Goal: Communication & Community: Answer question/provide support

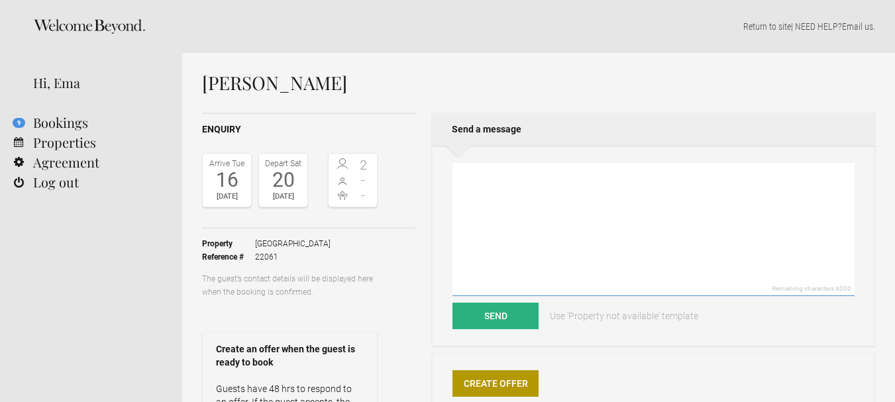
click at [499, 179] on textarea at bounding box center [654, 229] width 402 height 133
paste textarea "Dear Thank you for choosing Pensão Favorita. Unhappily for the dates you preten…"
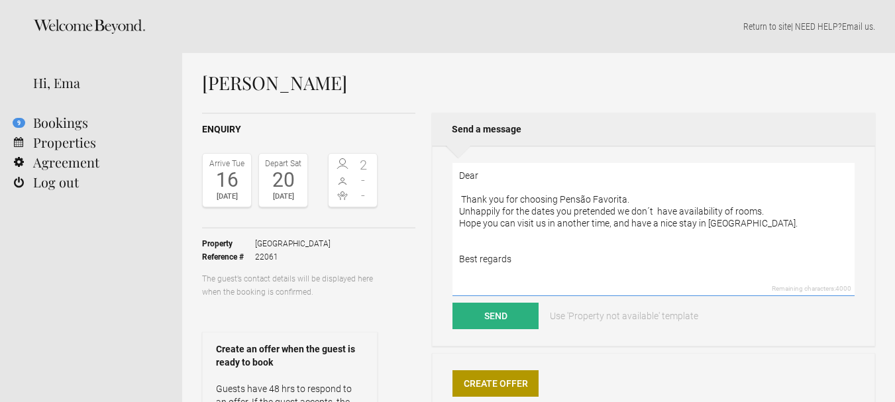
click at [509, 177] on textarea "Dear Thank you for choosing Pensão Favorita. Unhappily for the dates you preten…" at bounding box center [654, 229] width 402 height 133
click at [517, 258] on textarea "Dear [PERSON_NAME], Thank you for choosing Pensão Favorita. Unhappily for the d…" at bounding box center [654, 229] width 402 height 133
type textarea "Dear [PERSON_NAME], Thank you for choosing Pensão Favorita. Unhappily for the d…"
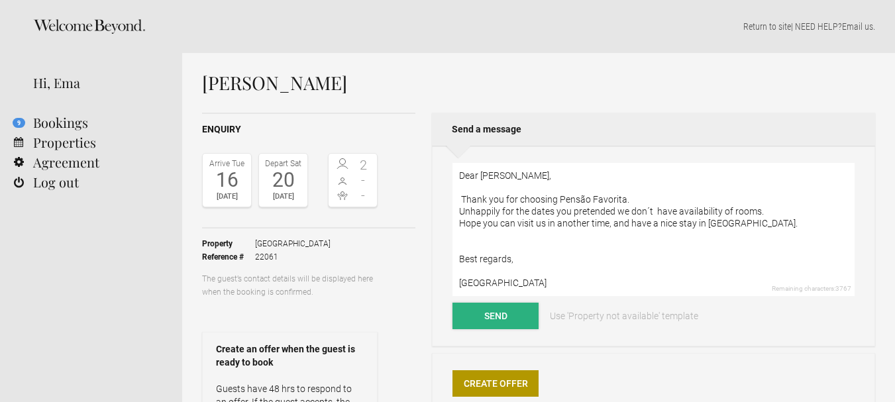
click at [508, 315] on button "Send" at bounding box center [496, 316] width 86 height 27
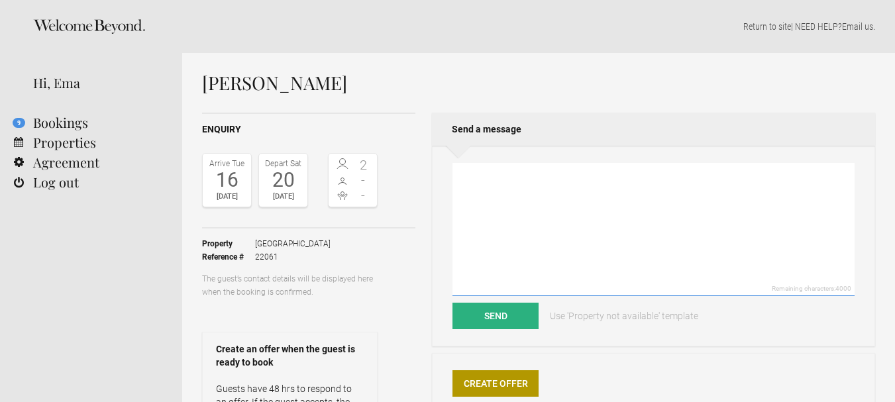
click at [501, 184] on textarea at bounding box center [654, 229] width 402 height 133
paste textarea "Dear Thank you for choosing Pensão Favorita. Unhappily for the dates you preten…"
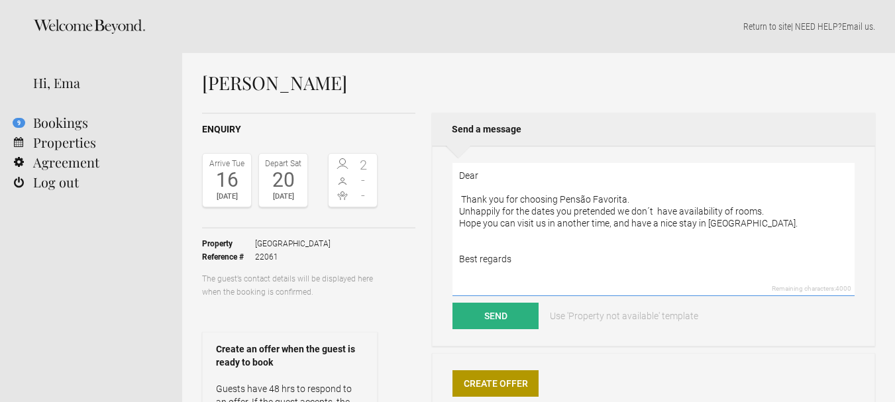
click at [502, 176] on textarea "Dear Thank you for choosing Pensão Favorita. Unhappily for the dates you preten…" at bounding box center [654, 229] width 402 height 133
click at [515, 260] on textarea "Dear [PERSON_NAME], Thank you for choosing Pensão Favorita. Unhappily for the d…" at bounding box center [654, 229] width 402 height 133
click at [500, 174] on textarea "Dear [PERSON_NAME], Thank you for choosing Pensão Favorita. Unhappily for the d…" at bounding box center [654, 229] width 402 height 133
type textarea "Dear [PERSON_NAME], Thank you for choosing Pensão Favorita. Unhappily for the d…"
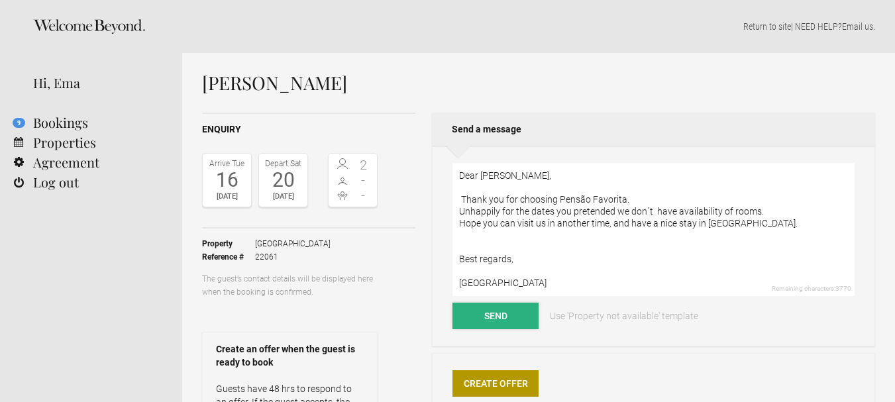
drag, startPoint x: 498, startPoint y: 319, endPoint x: 539, endPoint y: 263, distance: 69.7
click at [498, 319] on button "Send" at bounding box center [496, 316] width 86 height 27
